Goal: Information Seeking & Learning: Compare options

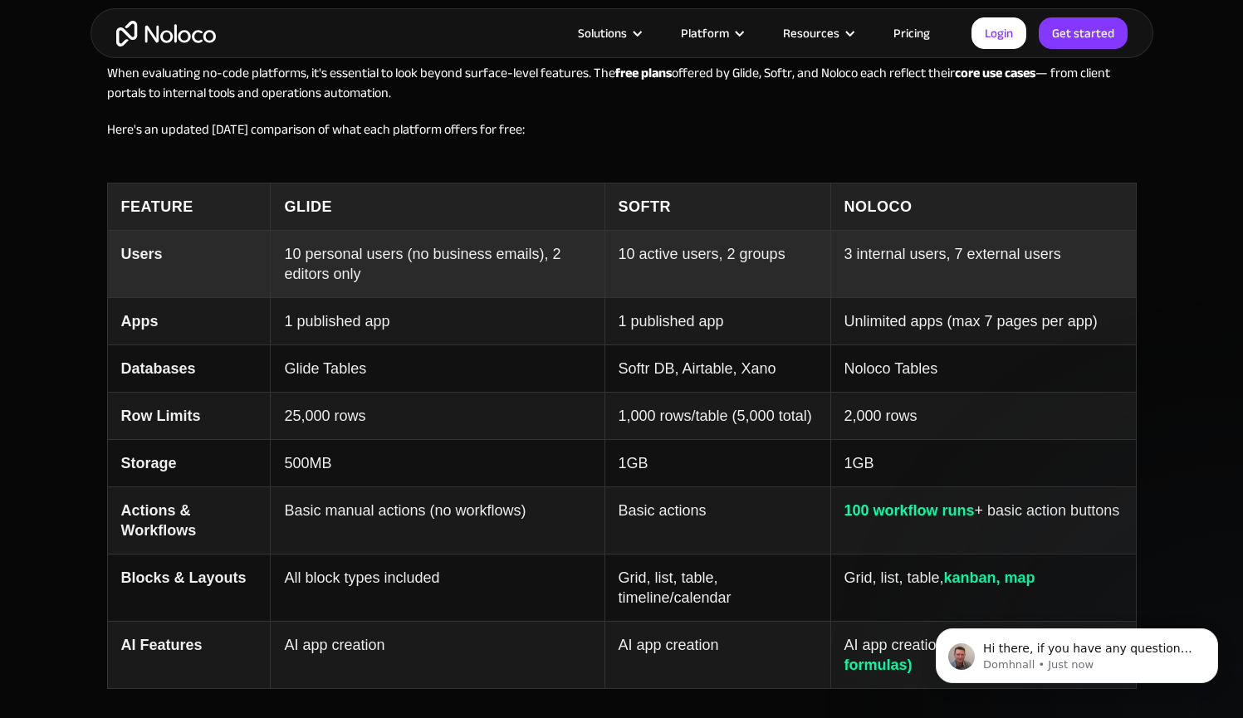
scroll to position [1460, 0]
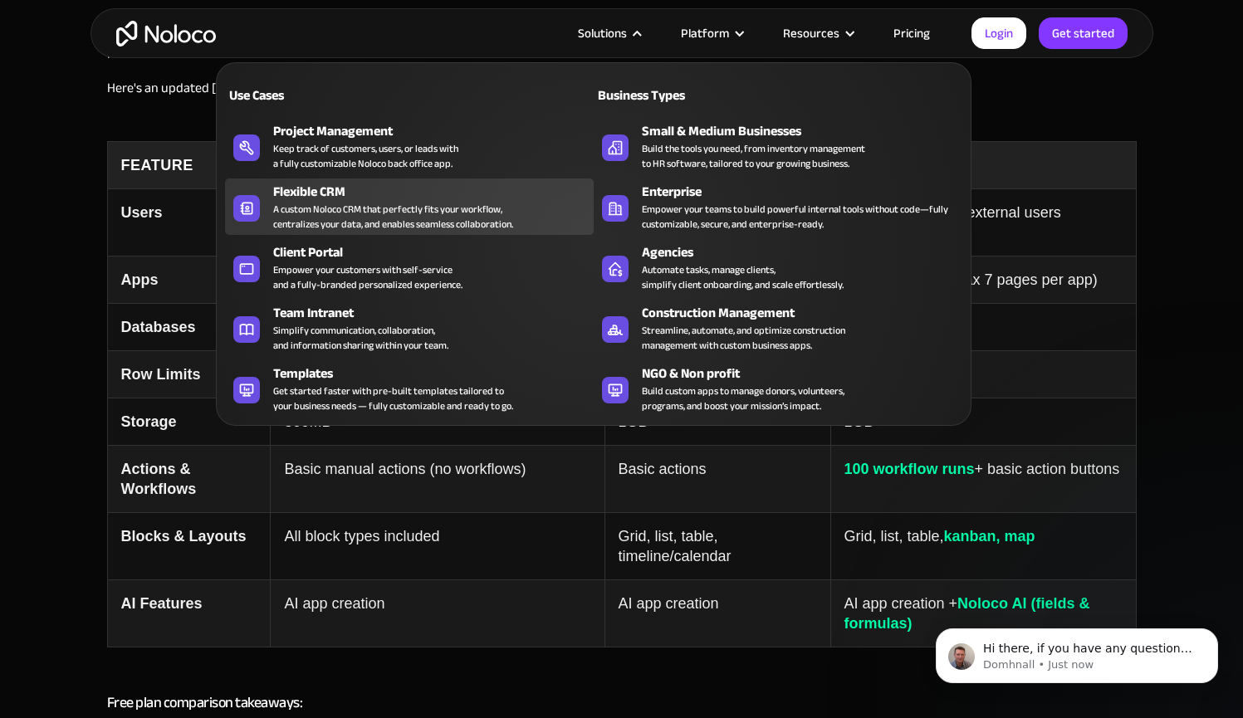
click at [302, 228] on div "A custom Noloco CRM that perfectly fits your workflow, centralizes your data, a…" at bounding box center [393, 217] width 240 height 30
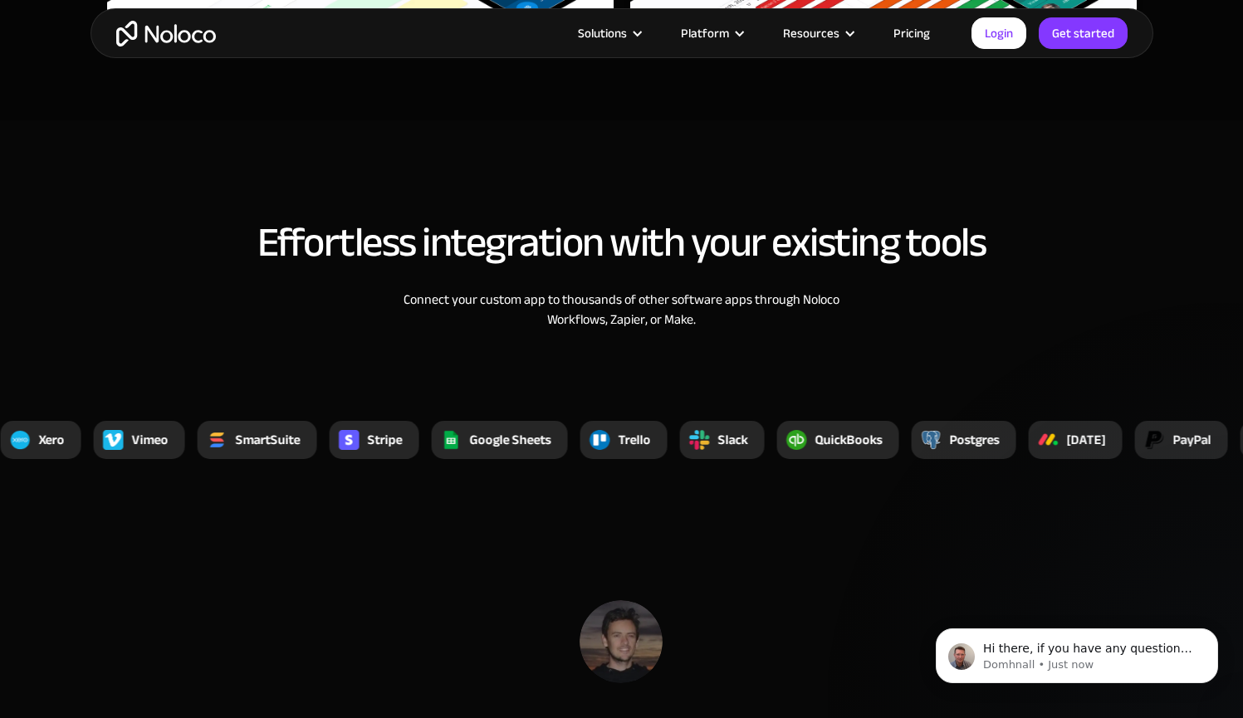
scroll to position [5482, 0]
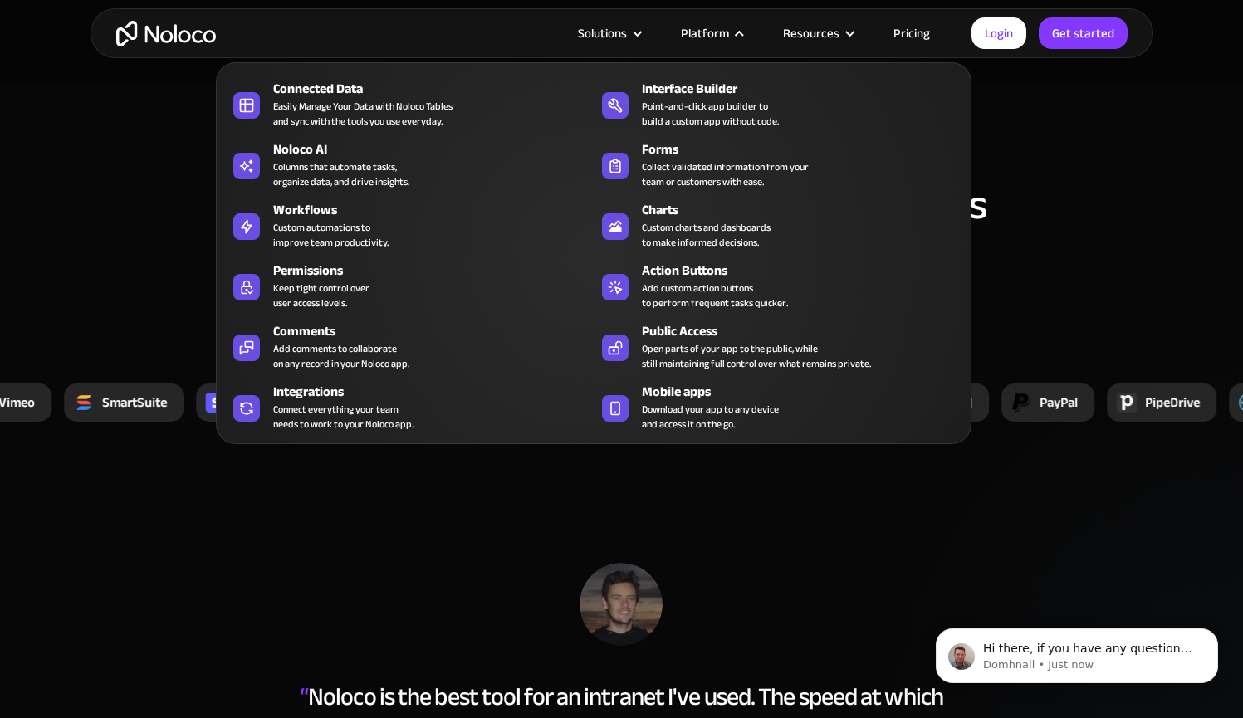
click at [910, 42] on nav "Connected Data Easily Manage Your Data with Noloco Tables and sync with the too…" at bounding box center [593, 241] width 755 height 405
click at [909, 29] on link "Pricing" at bounding box center [912, 33] width 78 height 22
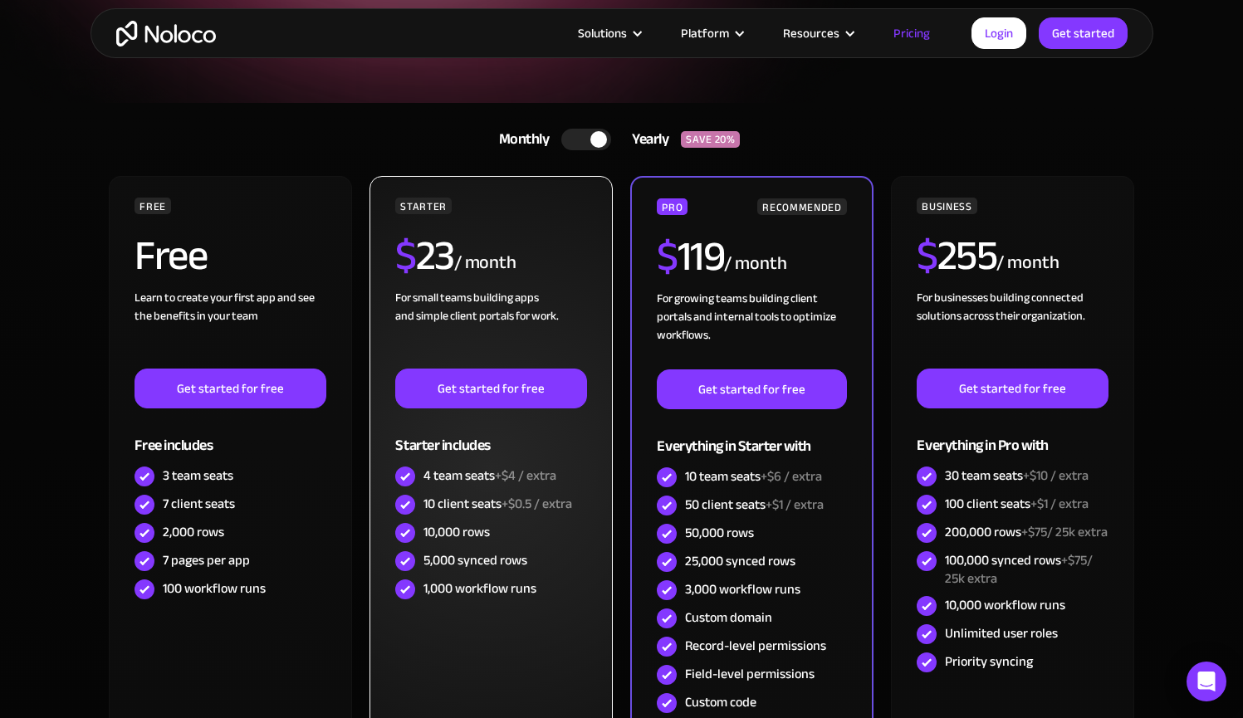
scroll to position [336, 0]
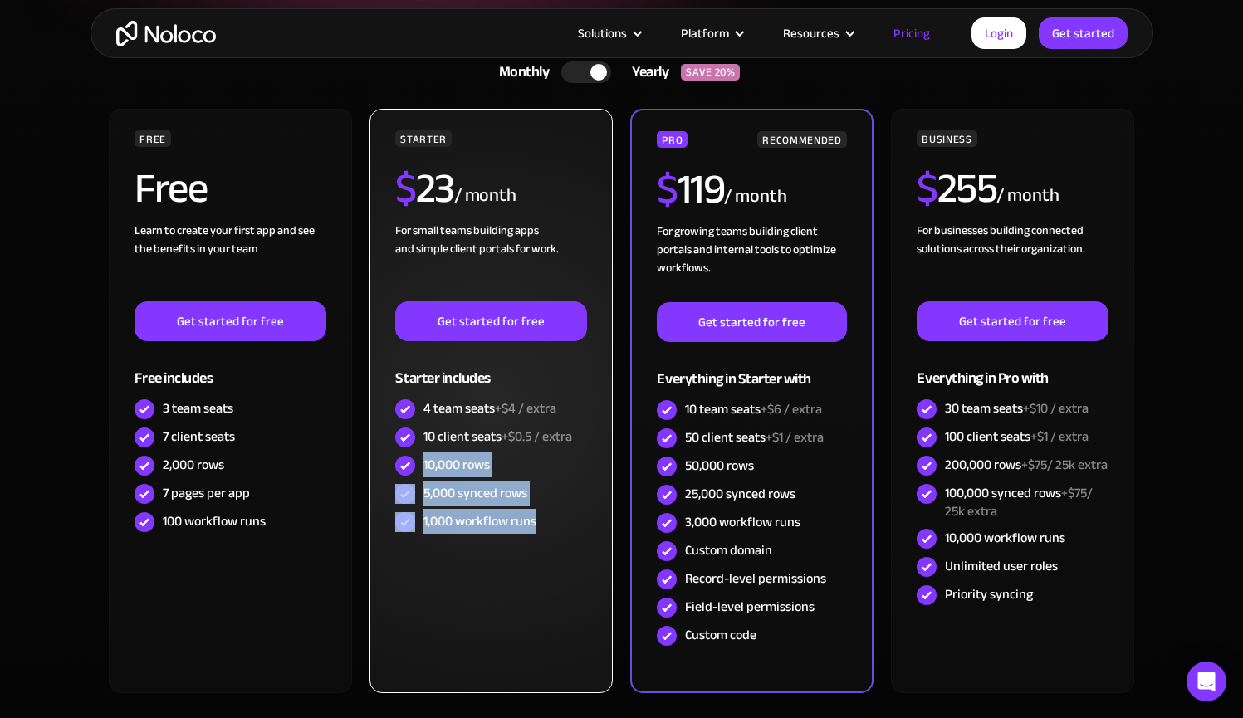
drag, startPoint x: 423, startPoint y: 467, endPoint x: 550, endPoint y: 531, distance: 141.8
click at [549, 531] on div "STARTER $ 23 / month For small teams building apps and simple client portals fo…" at bounding box center [490, 333] width 191 height 406
click at [538, 529] on div "1,000 workflow runs" at bounding box center [490, 522] width 191 height 28
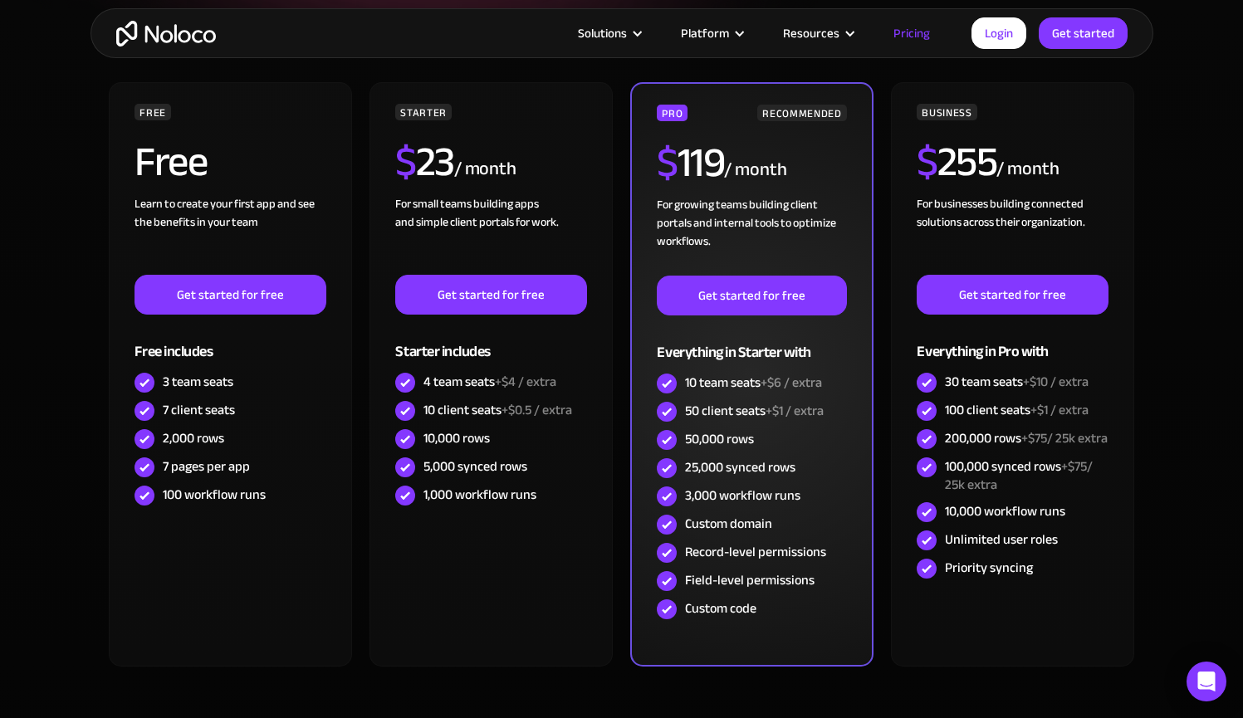
scroll to position [371, 0]
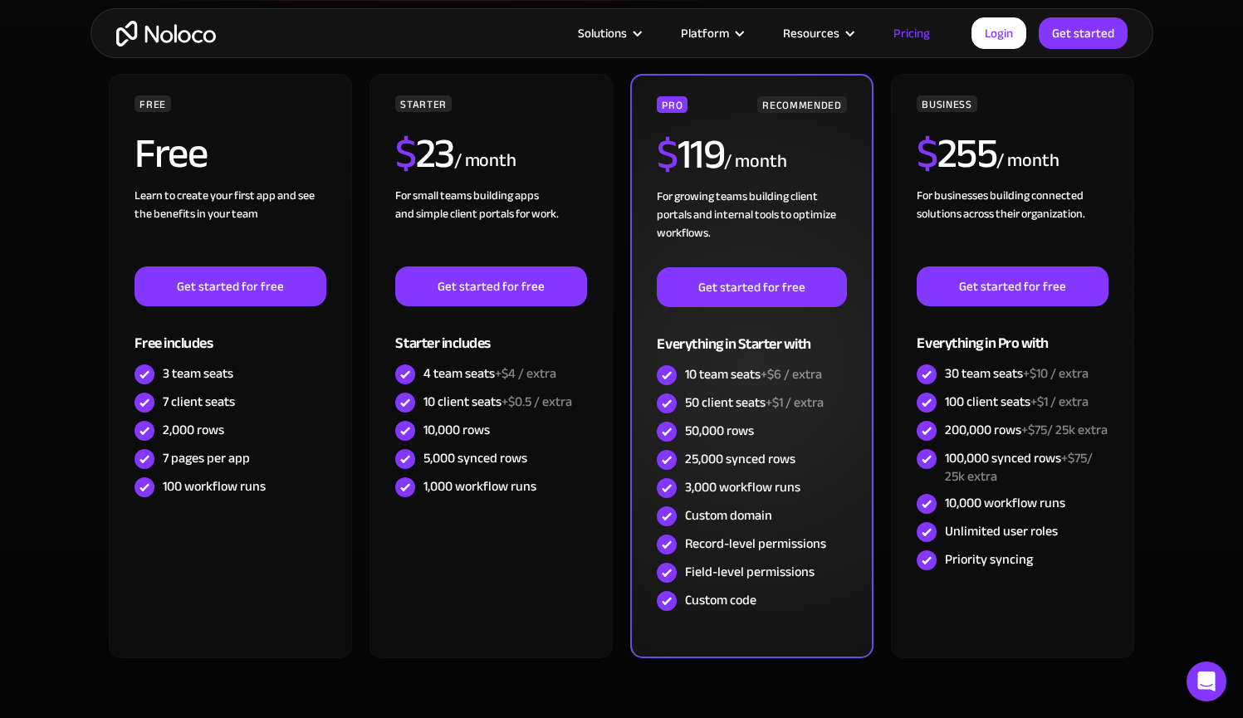
click at [688, 535] on div "Record-level permissions" at bounding box center [755, 544] width 141 height 18
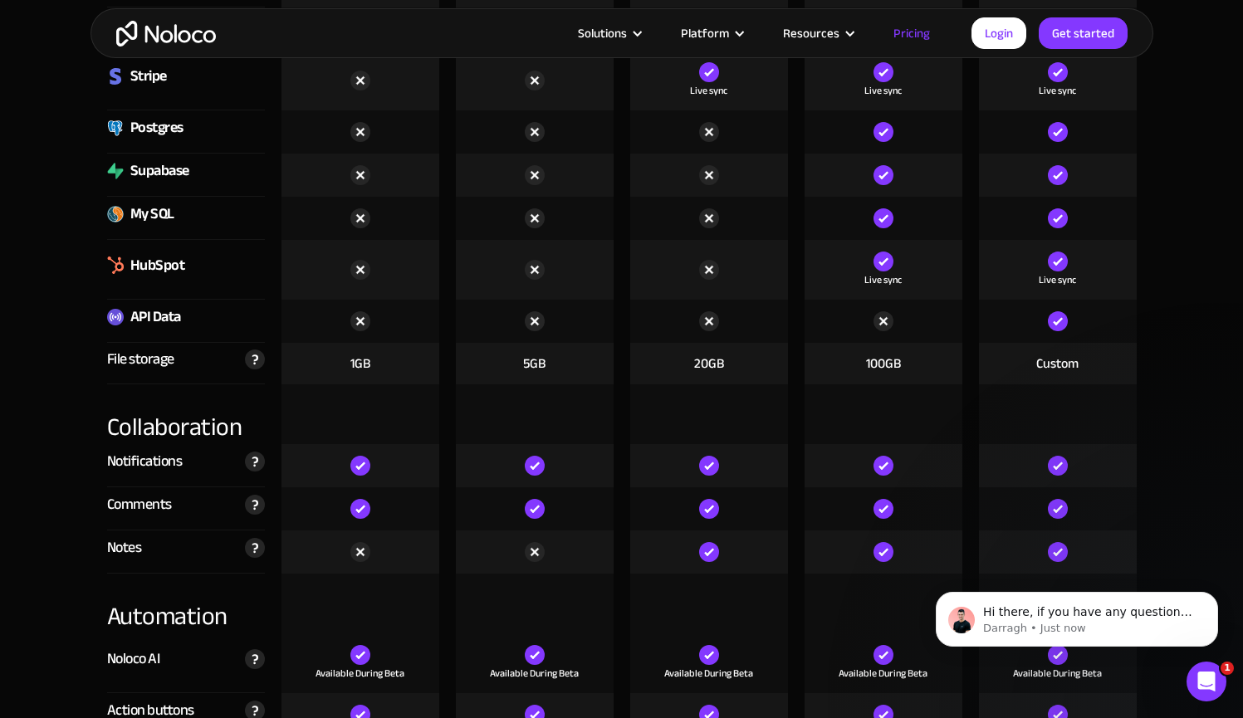
scroll to position [2602, 0]
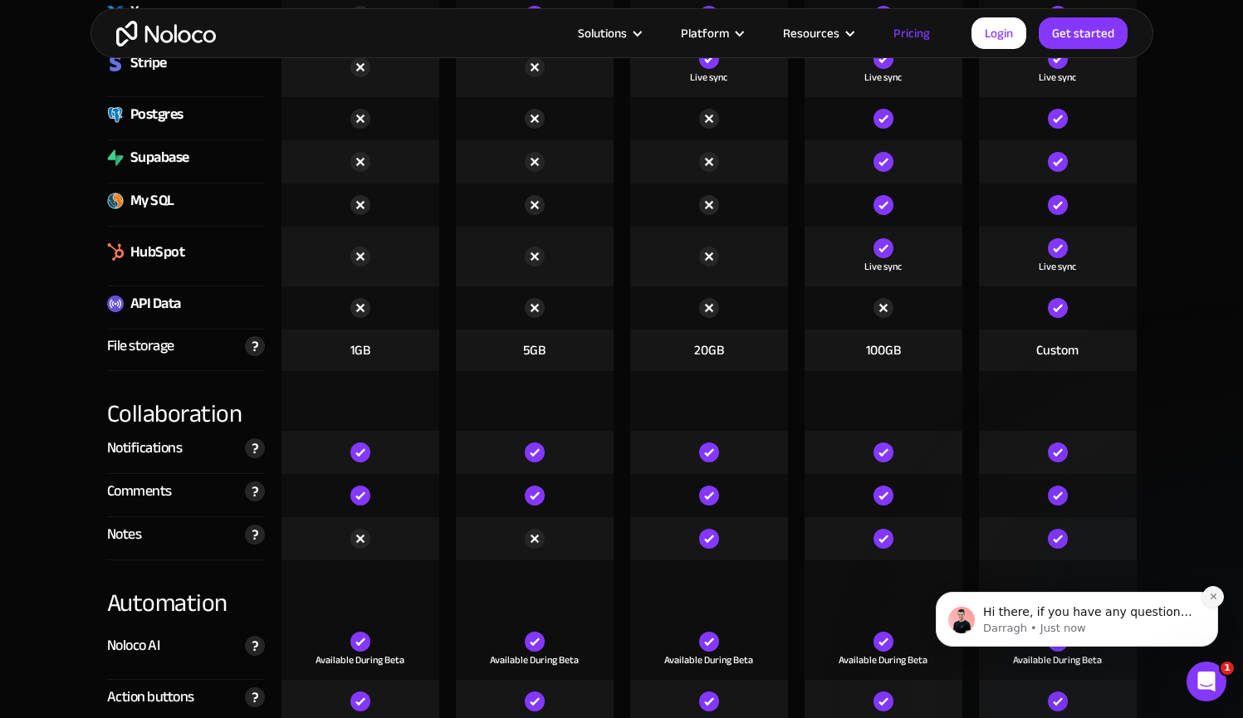
click at [1210, 601] on icon "Dismiss notification" at bounding box center [1213, 596] width 9 height 9
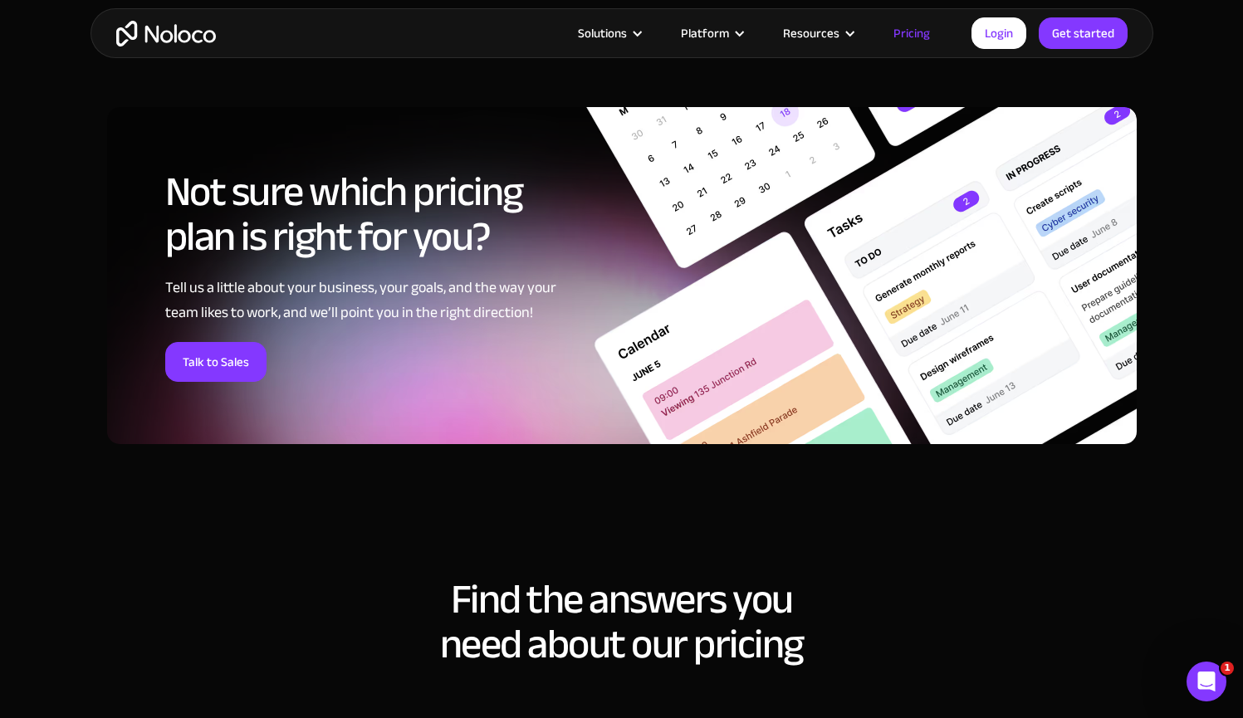
scroll to position [7091, 0]
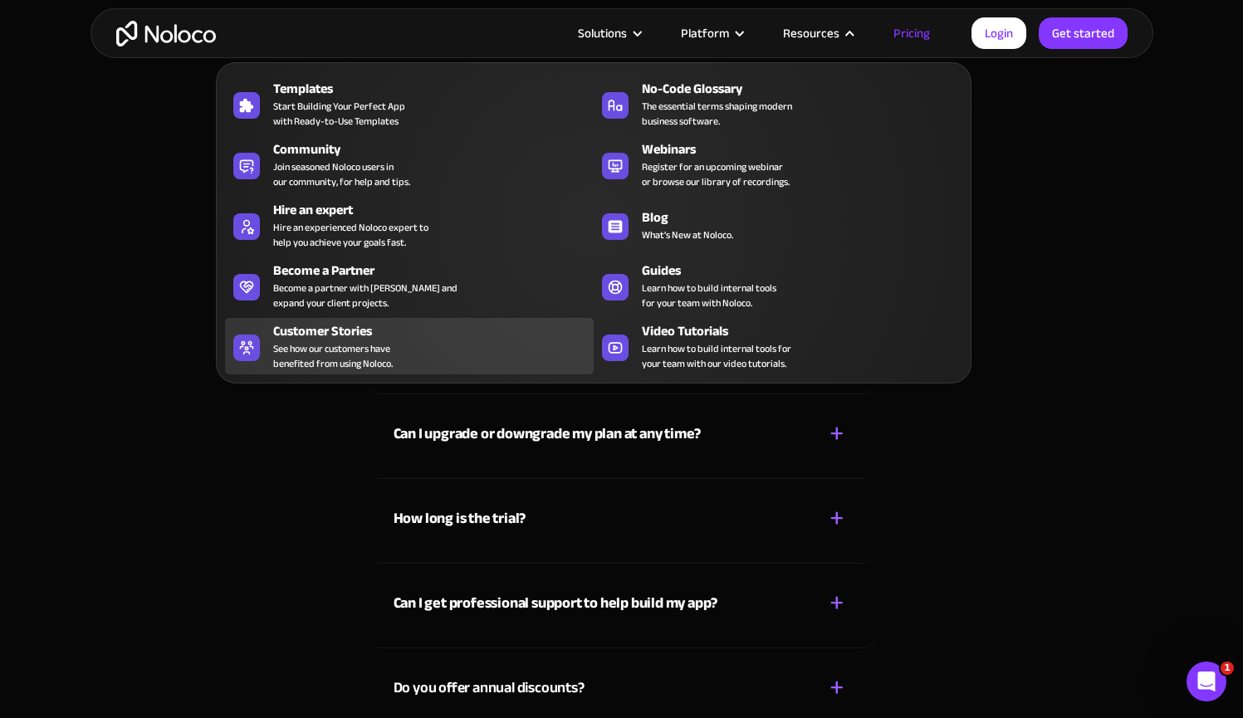
click at [340, 345] on span "See how our customers have benefited from using Noloco." at bounding box center [333, 356] width 120 height 30
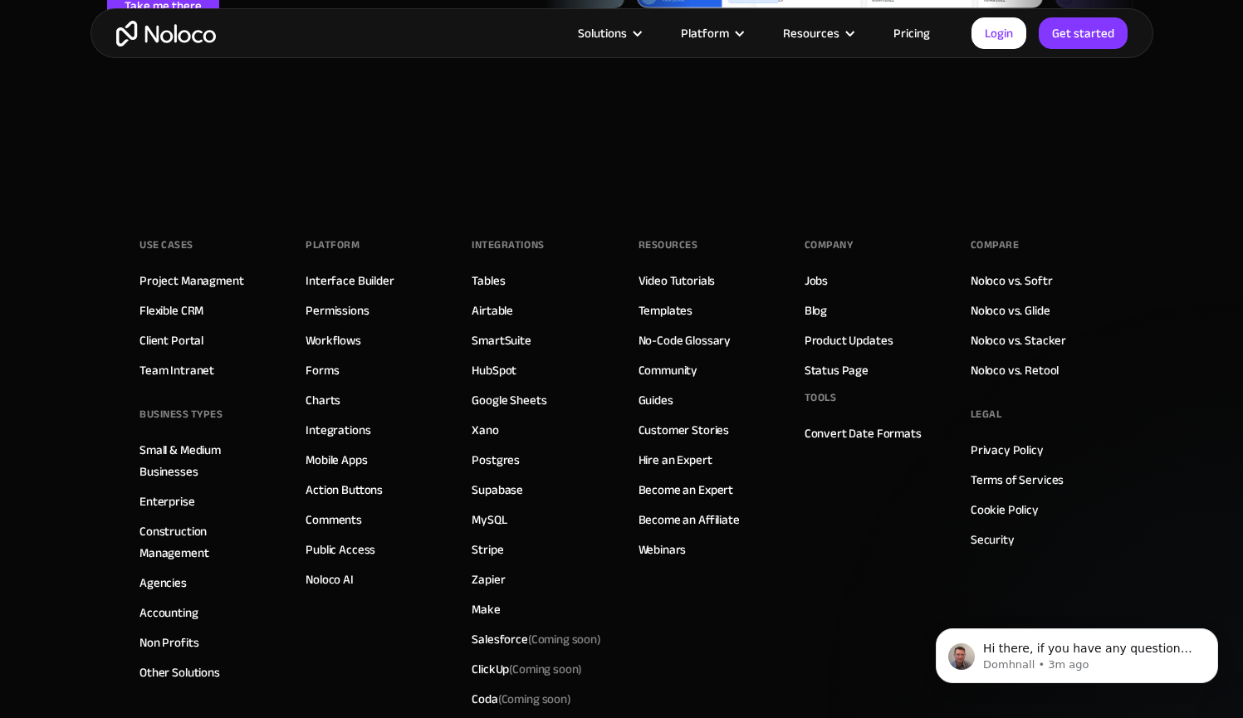
scroll to position [4886, 0]
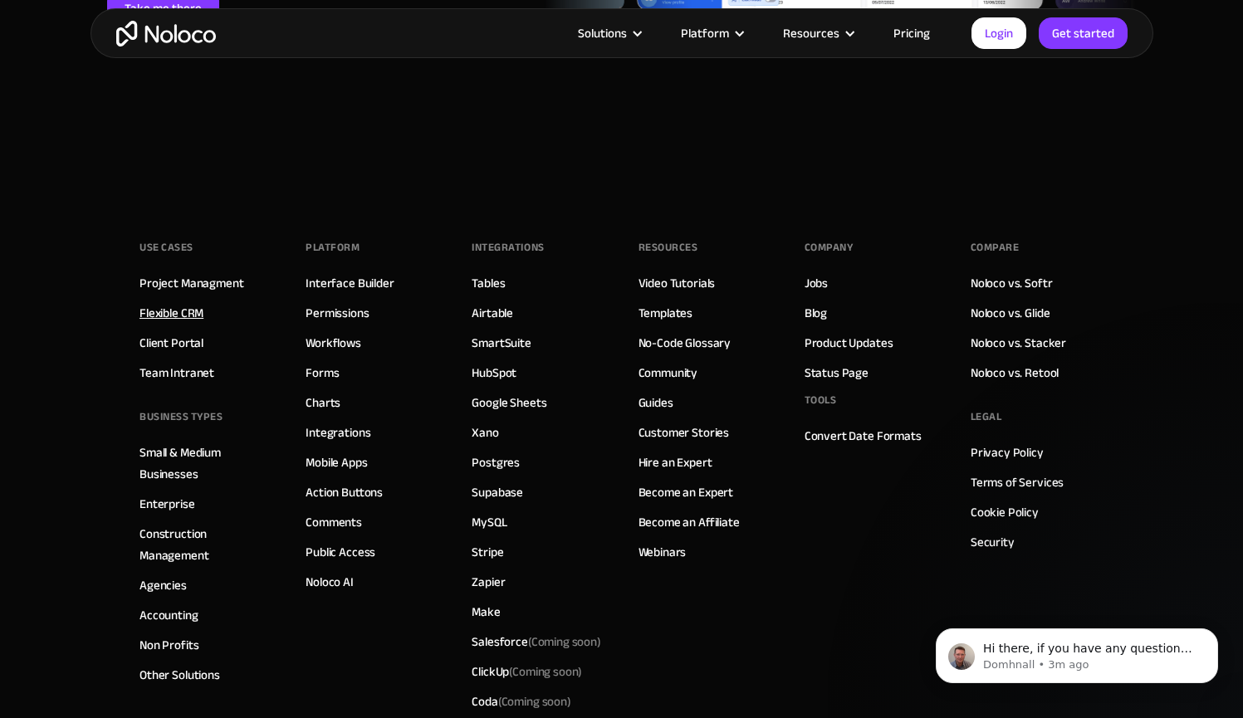
click at [165, 302] on link "Flexible CRM" at bounding box center [171, 313] width 64 height 22
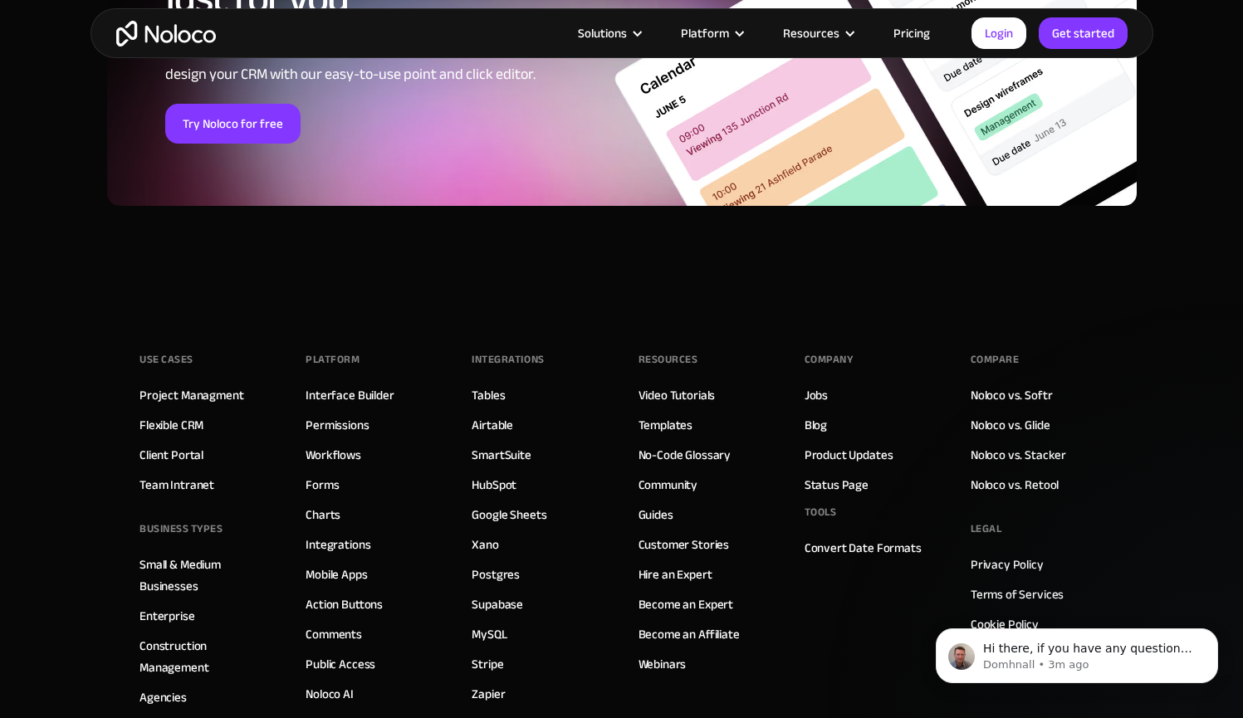
scroll to position [6901, 0]
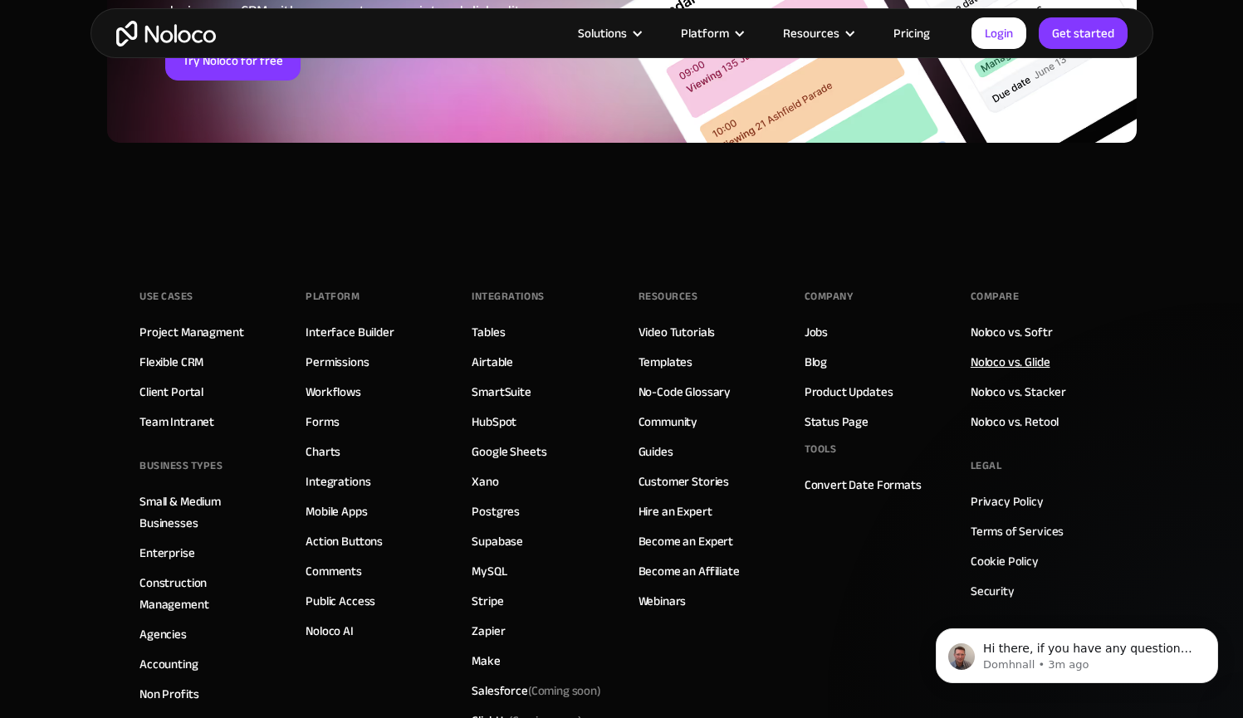
click at [1024, 355] on link "Noloco vs. Glide" at bounding box center [1011, 362] width 80 height 22
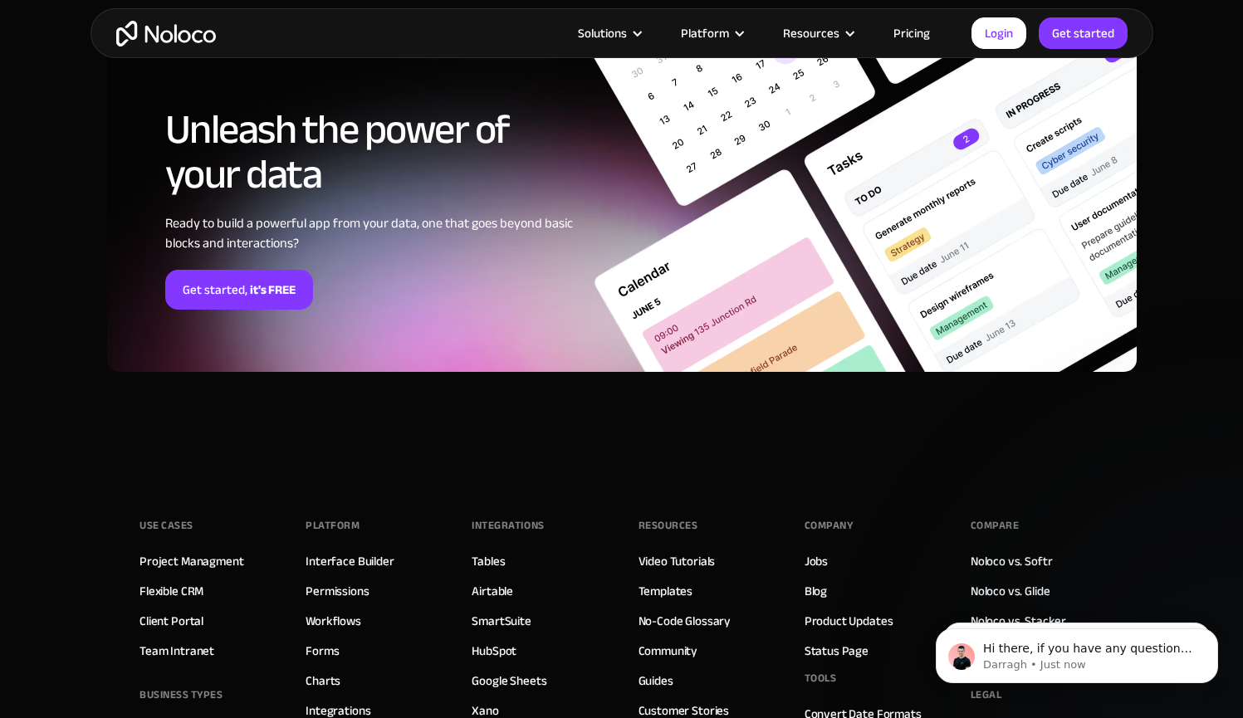
scroll to position [4441, 0]
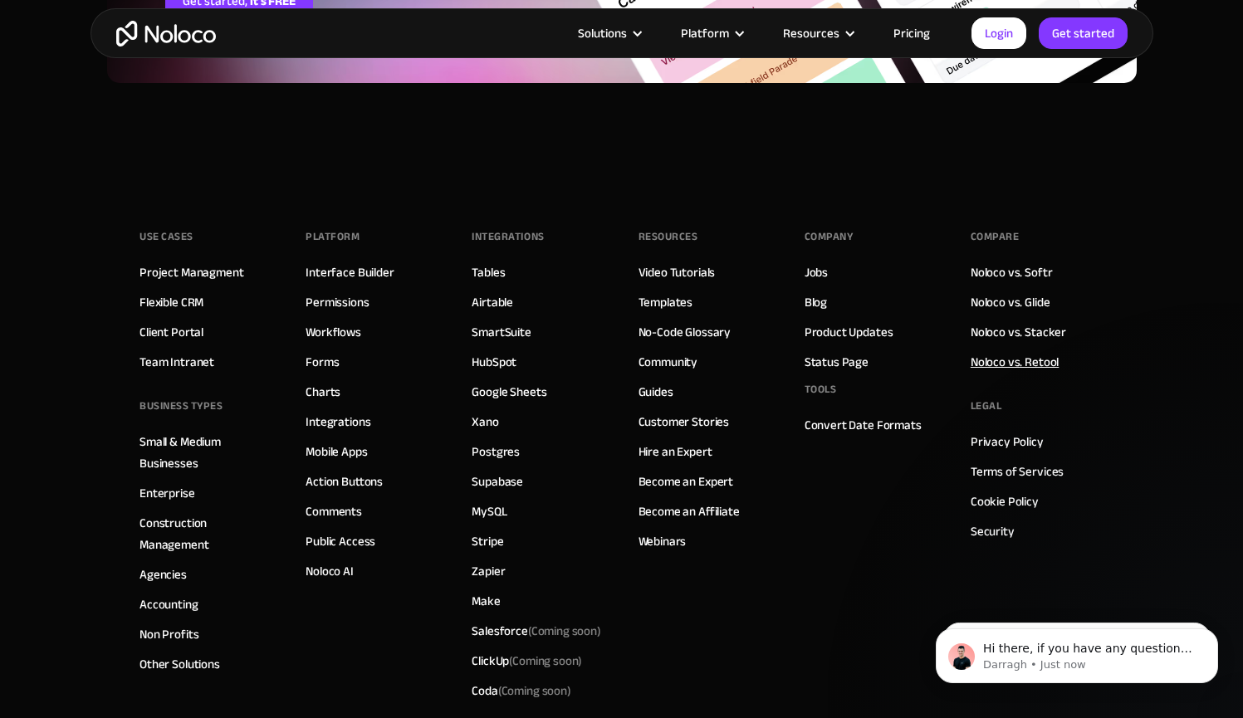
click at [996, 369] on link "Noloco vs. Retool" at bounding box center [1015, 362] width 88 height 22
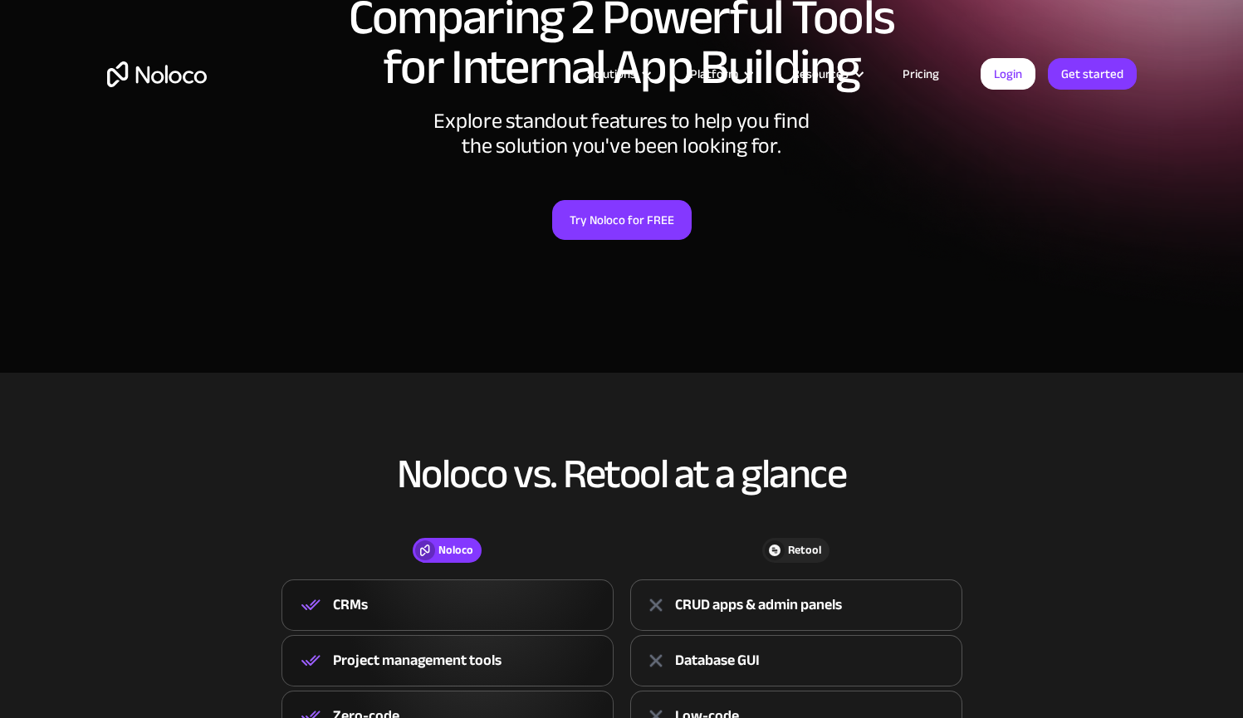
scroll to position [547, 0]
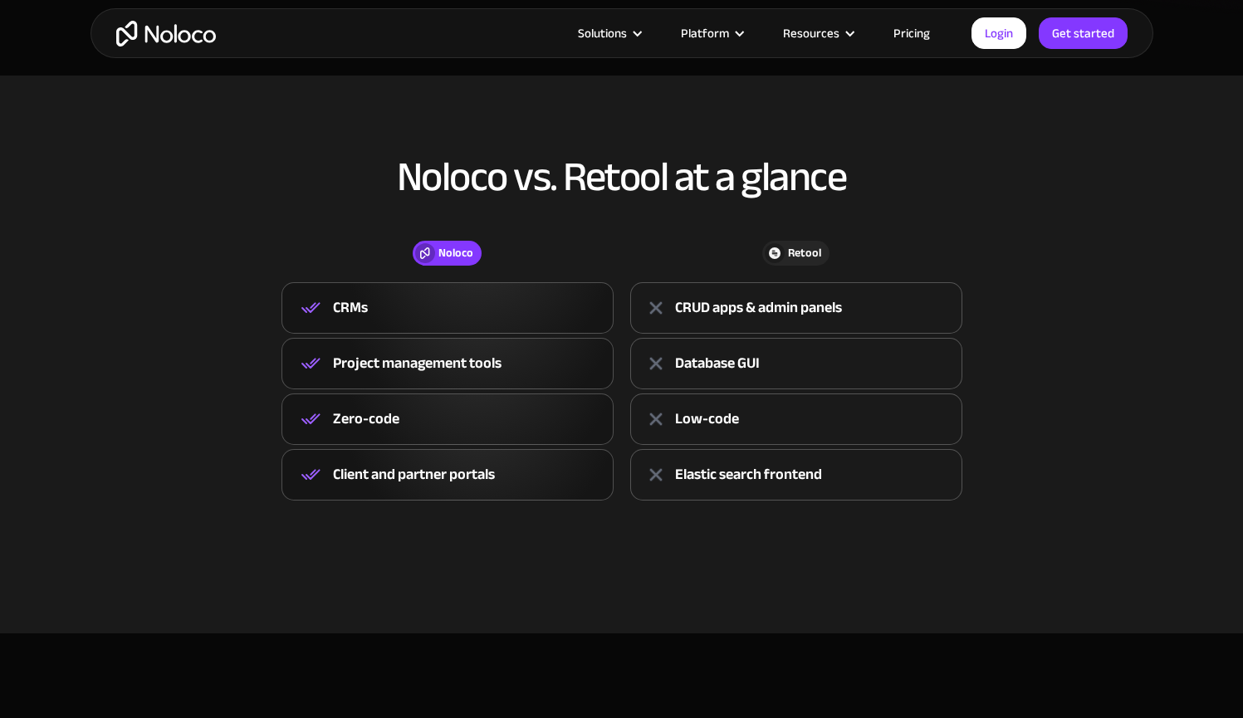
click at [724, 304] on div "CRUD apps & admin panels" at bounding box center [758, 308] width 167 height 25
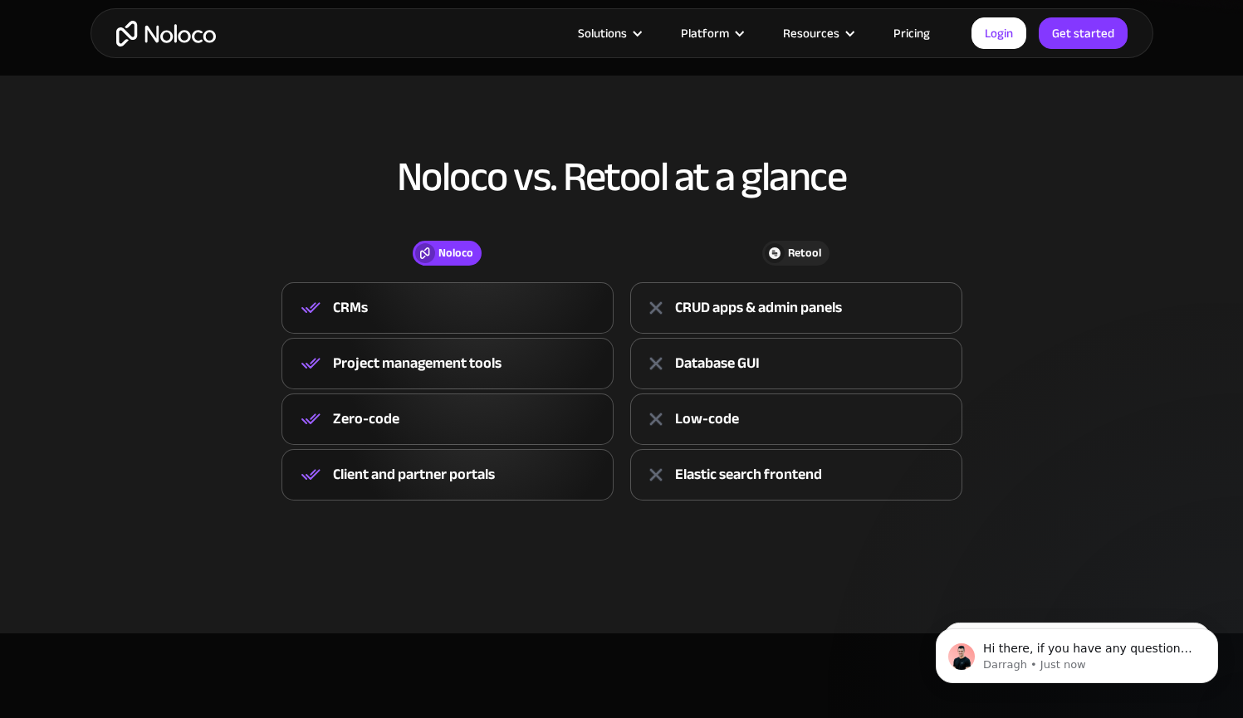
scroll to position [0, 0]
click at [724, 304] on div "CRUD apps & admin panels" at bounding box center [758, 308] width 167 height 25
click at [701, 340] on div "Database GUI" at bounding box center [796, 363] width 332 height 51
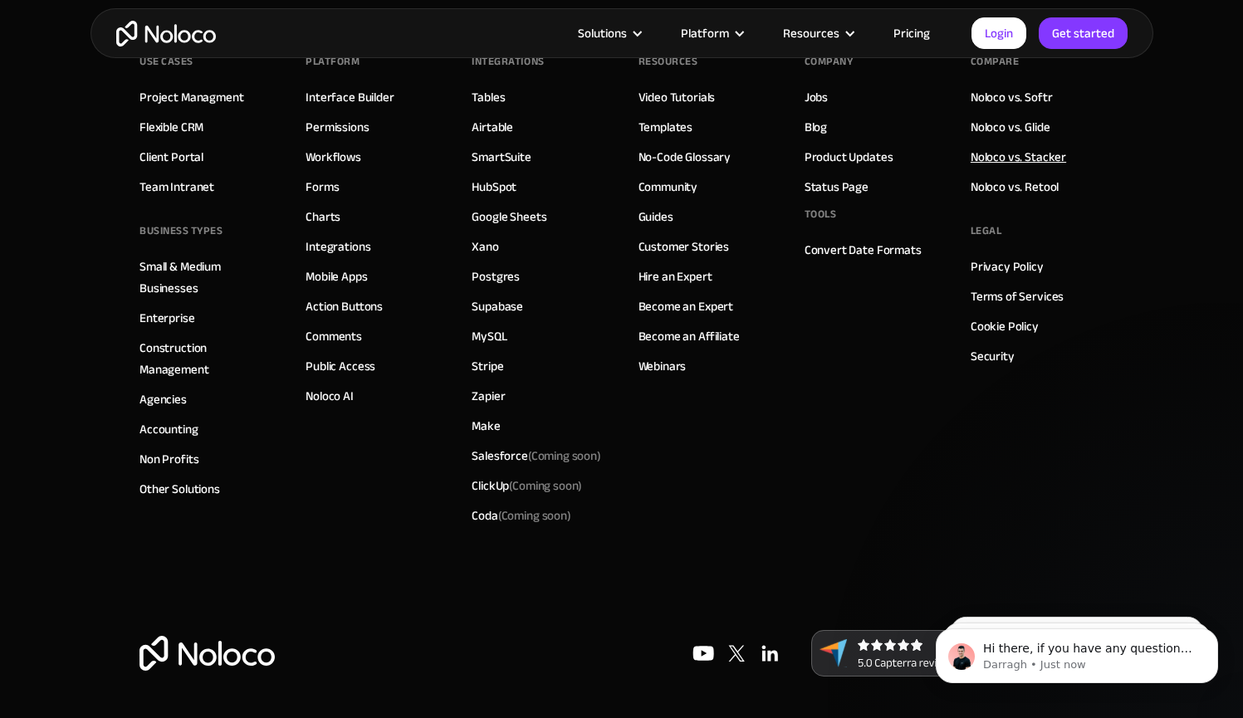
scroll to position [4037, 0]
click at [1016, 162] on link "Noloco vs. Stacker" at bounding box center [1018, 157] width 95 height 22
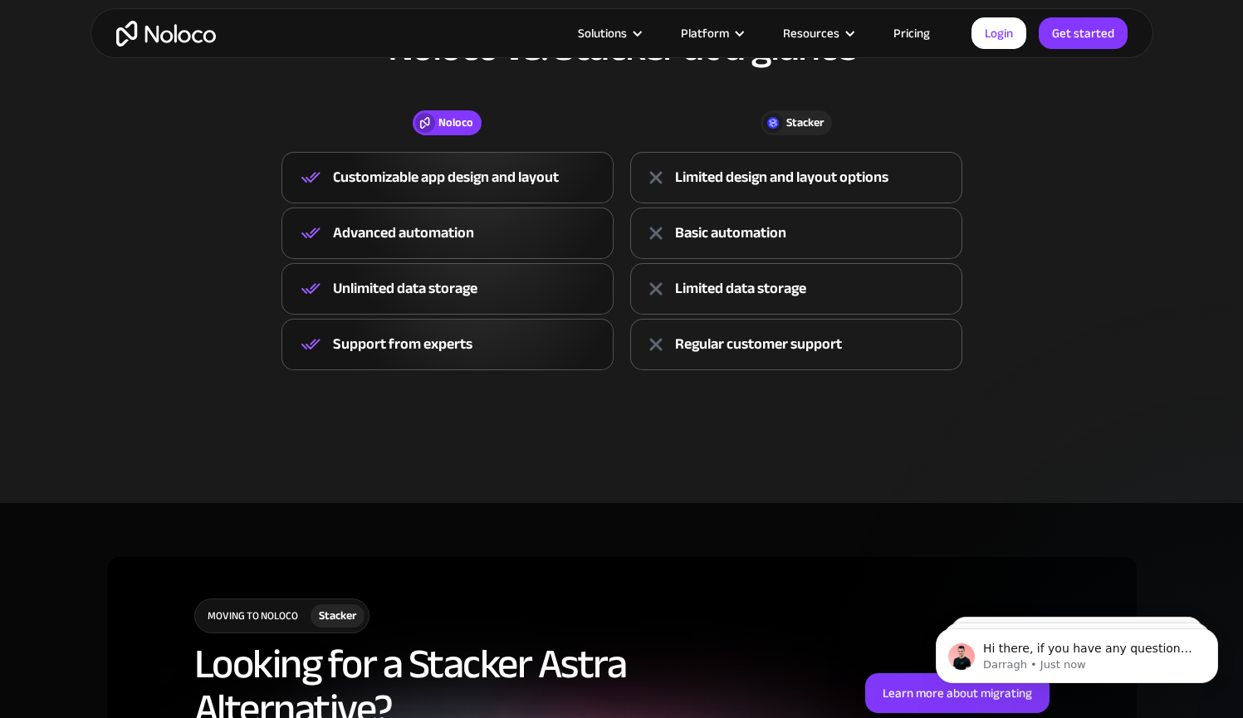
click at [726, 183] on div "Limited design and layout options" at bounding box center [781, 177] width 213 height 25
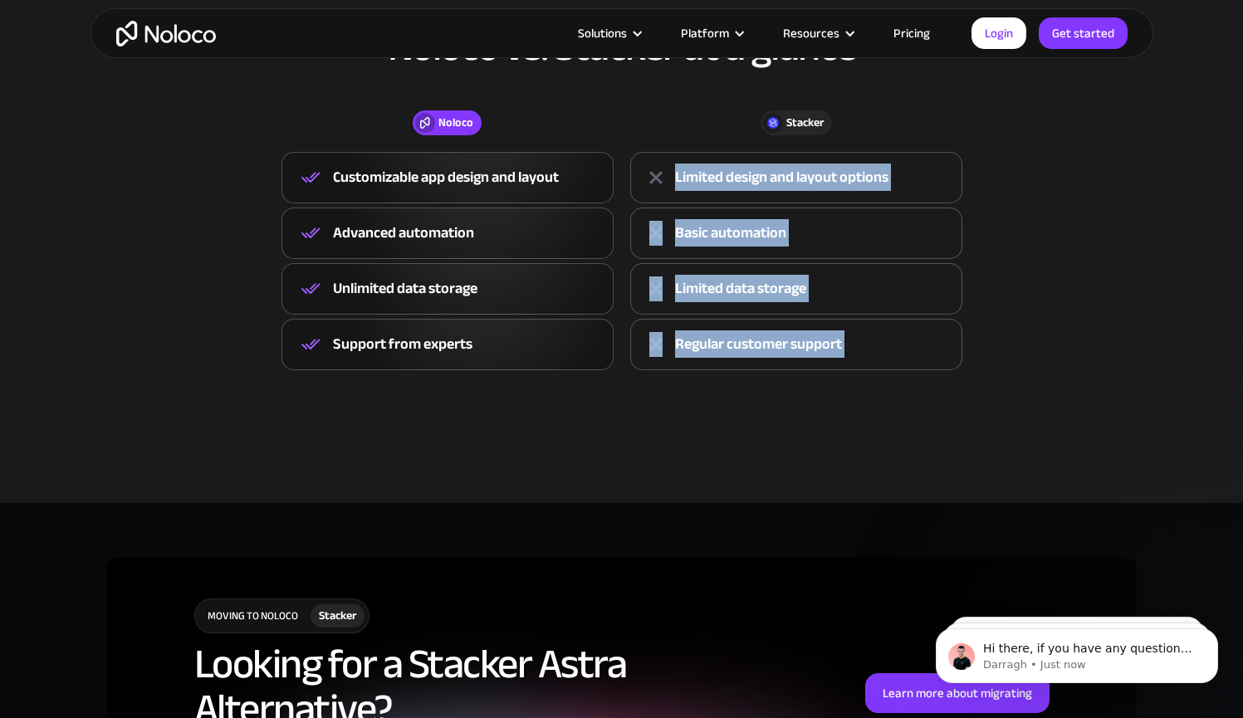
drag, startPoint x: 726, startPoint y: 183, endPoint x: 730, endPoint y: 332, distance: 148.6
click at [728, 332] on div "Stacker Limited design and layout options Basic automation Limited data storage…" at bounding box center [796, 261] width 349 height 218
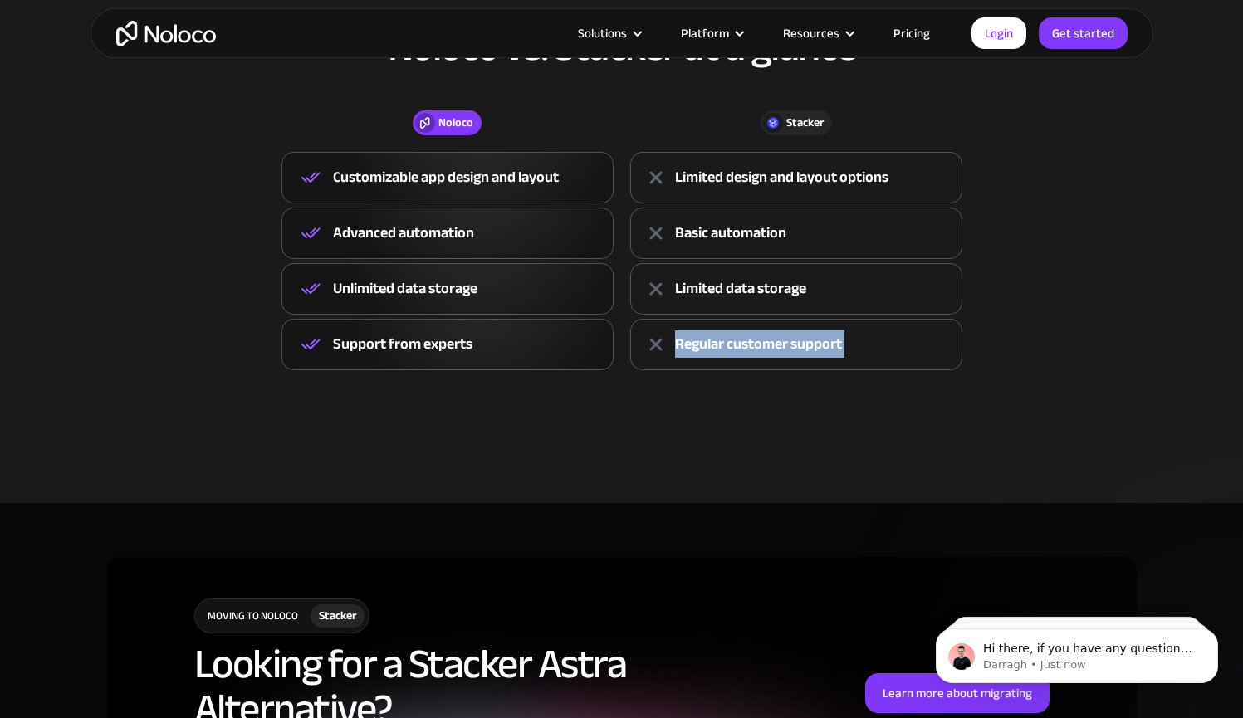
click at [687, 326] on div "Regular customer support" at bounding box center [796, 344] width 332 height 51
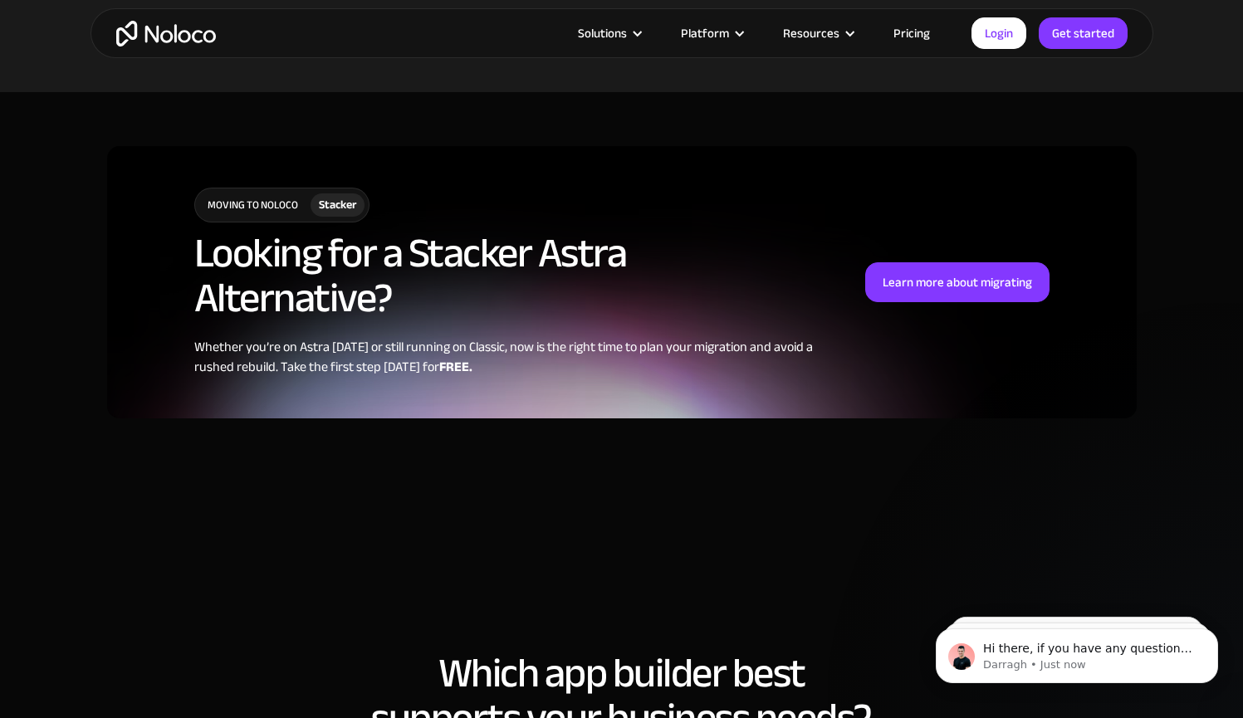
click at [694, 244] on h2 "Looking for a Stacker Astra Alternative?" at bounding box center [513, 276] width 638 height 90
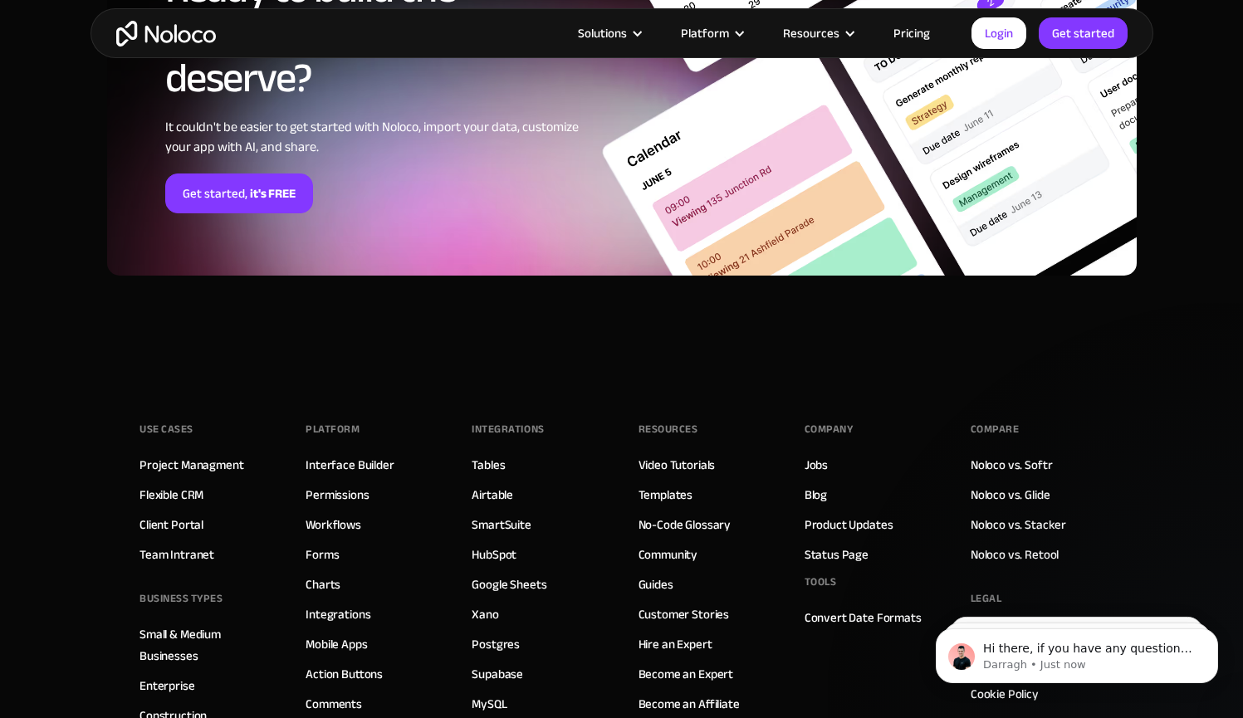
scroll to position [4320, 0]
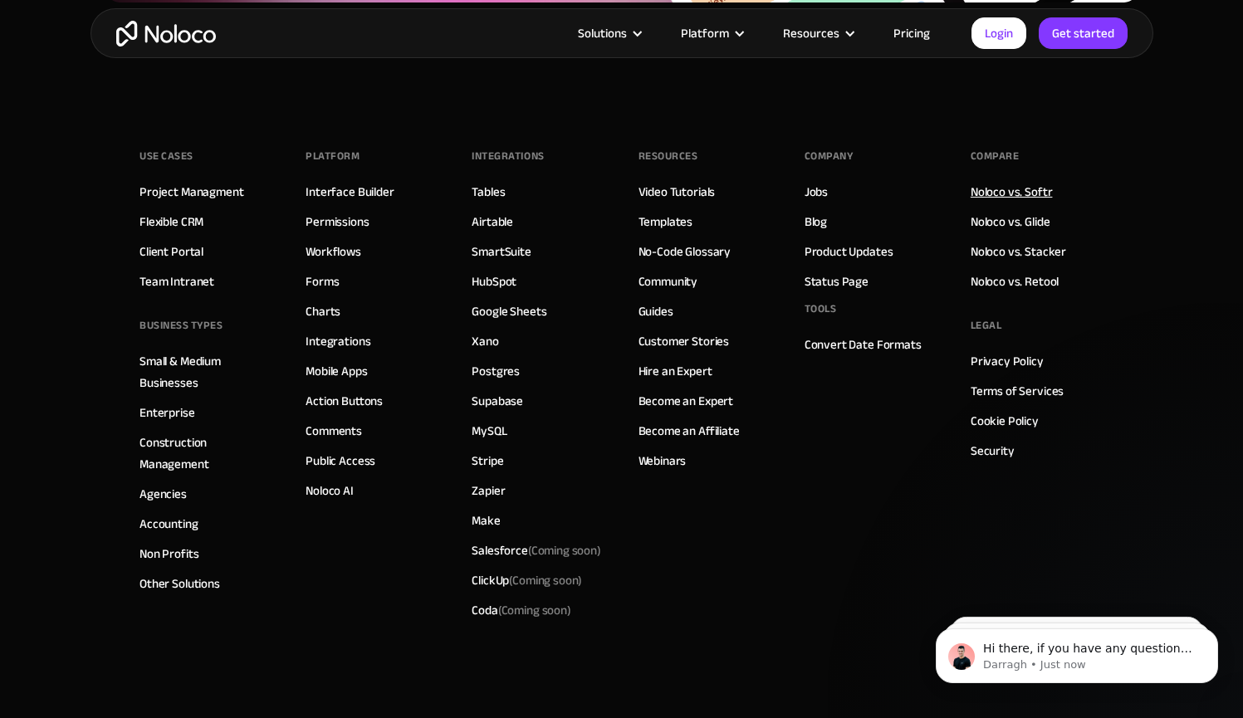
click at [992, 198] on link "Noloco vs. Softr" at bounding box center [1012, 192] width 82 height 22
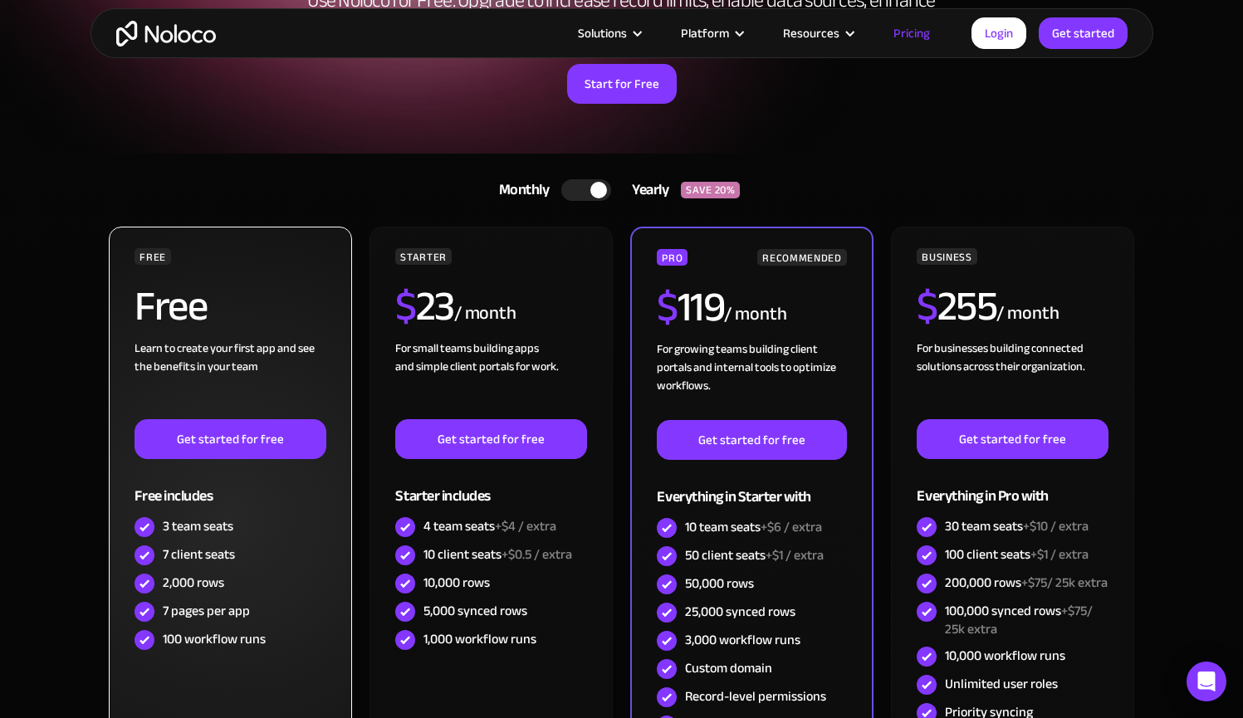
scroll to position [250, 0]
